Goal: Find specific page/section: Find specific page/section

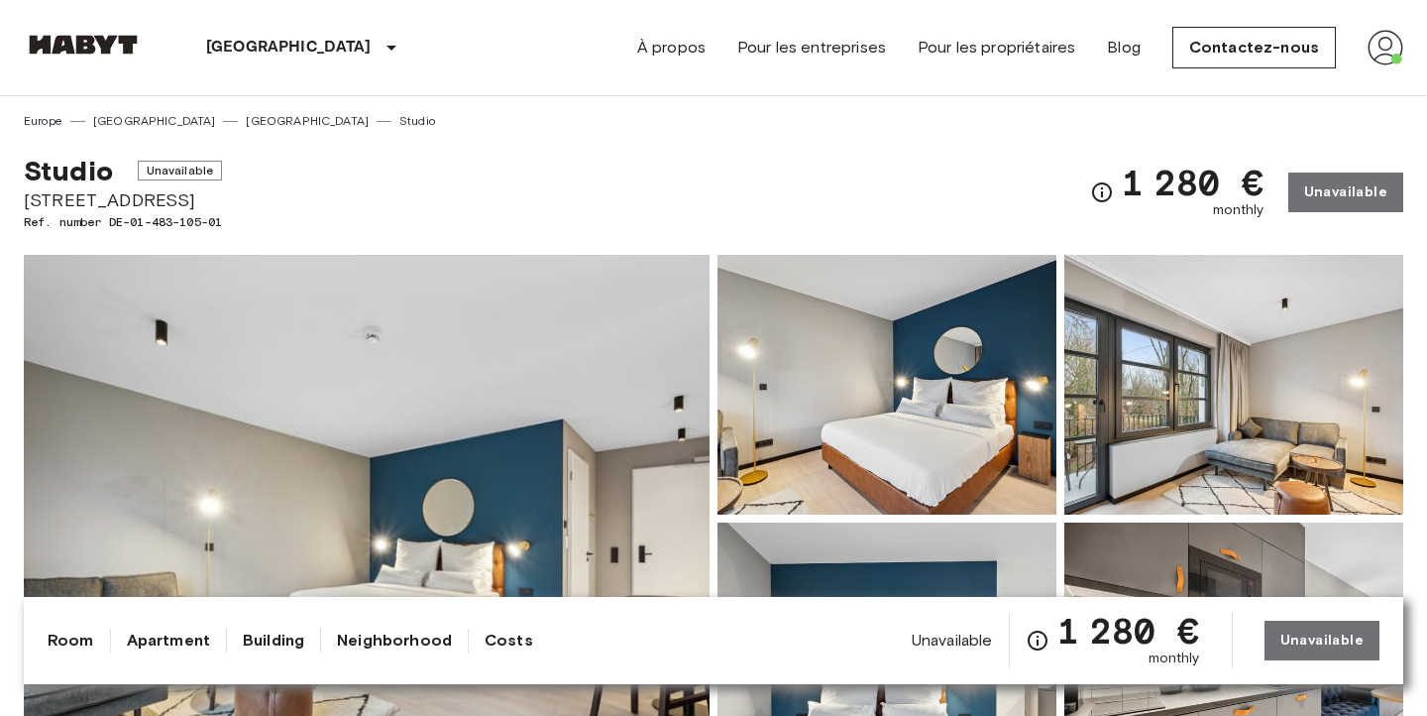
click at [1390, 50] on img at bounding box center [1386, 48] width 36 height 36
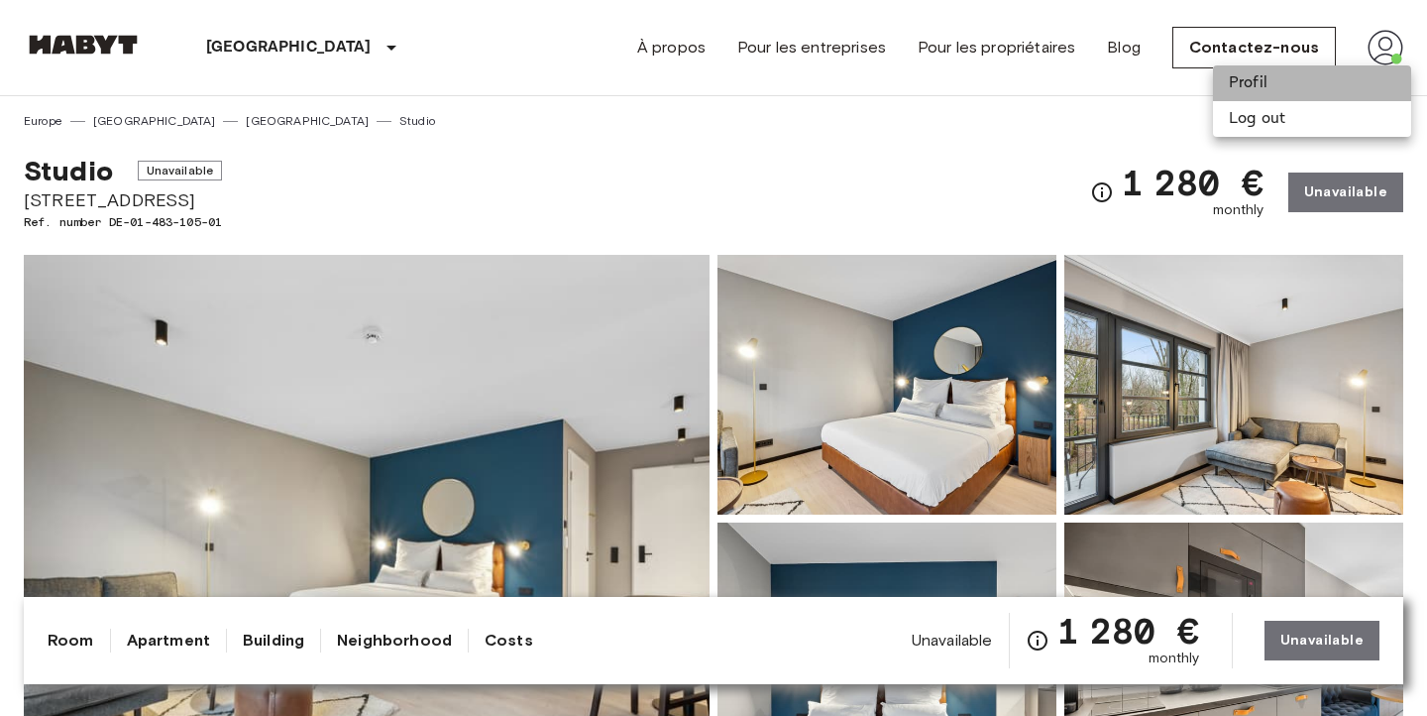
click at [1302, 87] on li "Profil" at bounding box center [1312, 83] width 198 height 36
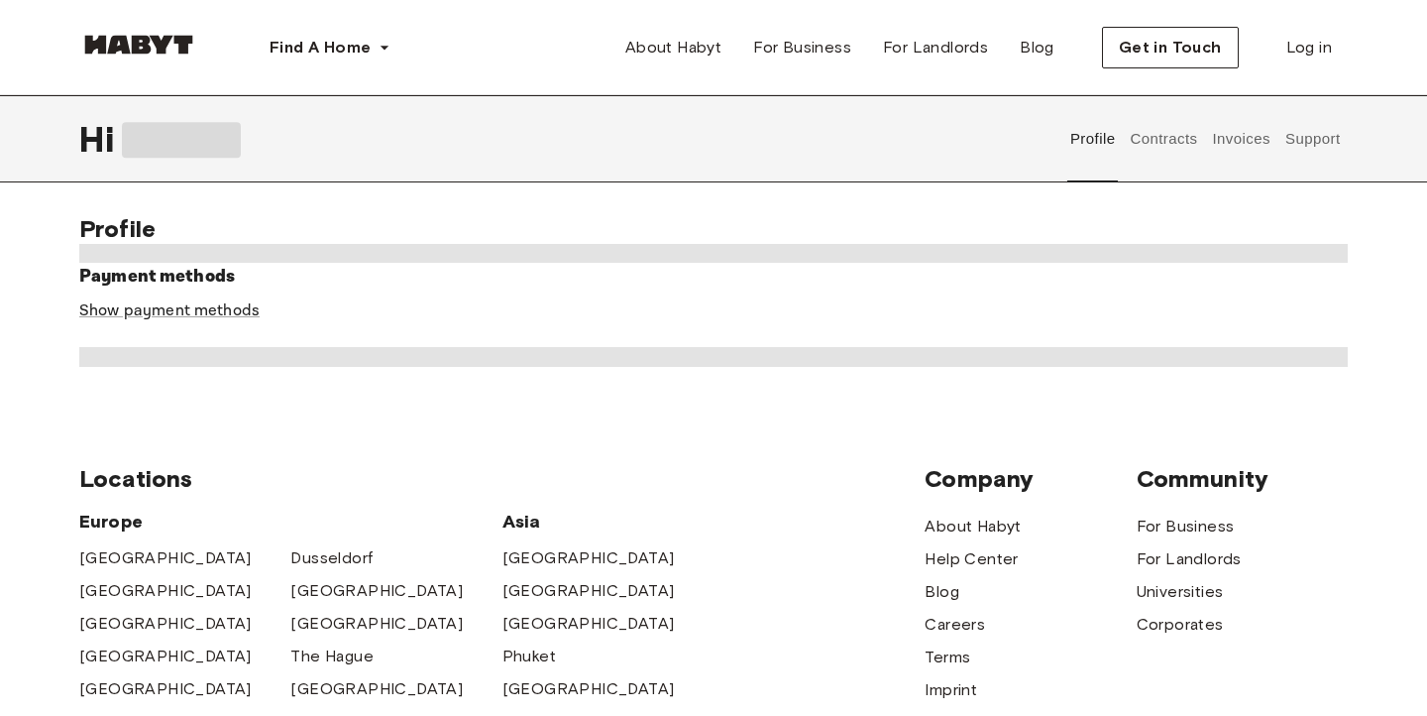
click at [1165, 141] on button "Contracts" at bounding box center [1164, 138] width 72 height 87
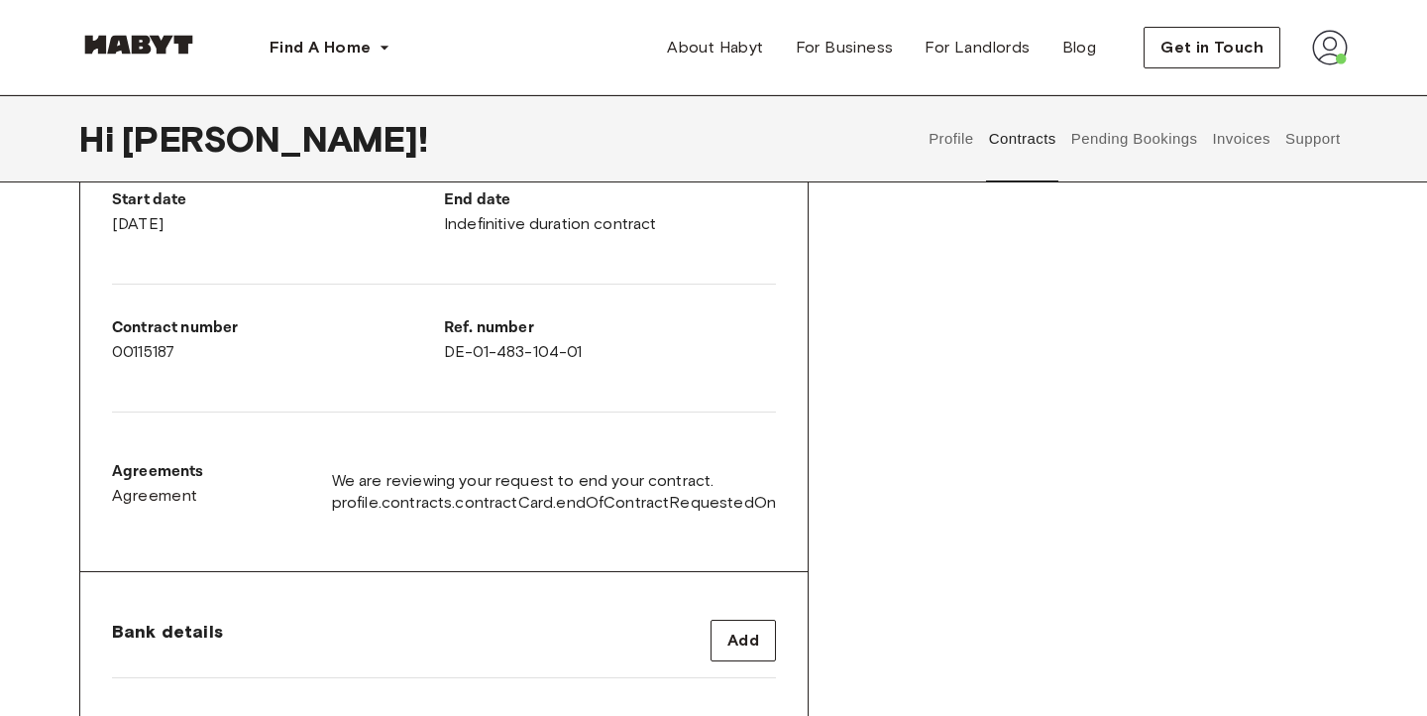
scroll to position [400, 0]
